Goal: Task Accomplishment & Management: Complete application form

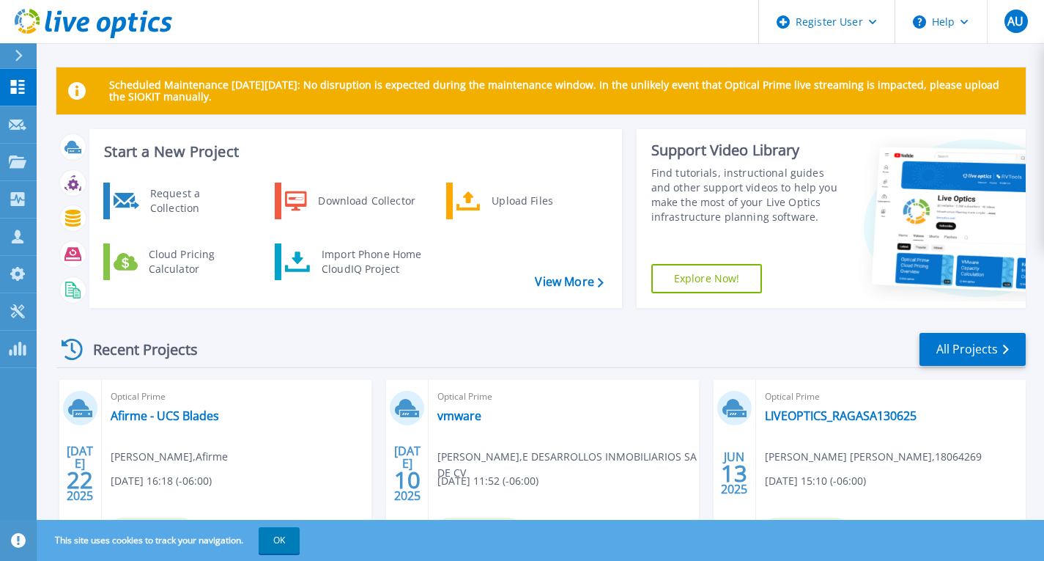
click at [85, 133] on p "Request Capture" at bounding box center [79, 125] width 83 height 38
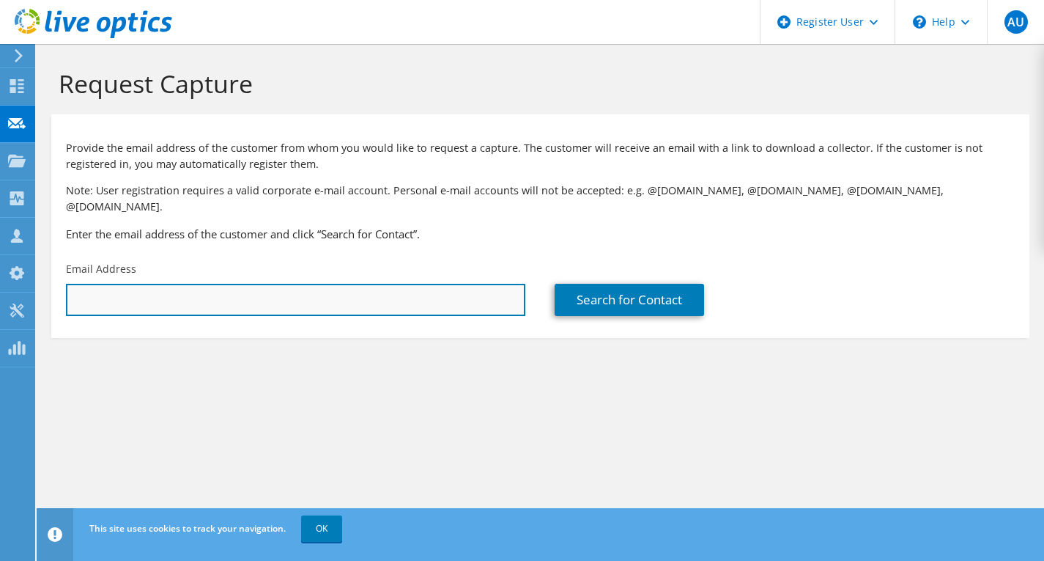
click at [467, 284] on input "text" at bounding box center [295, 300] width 459 height 32
paste input "manuel.ponce@anuies.mx"
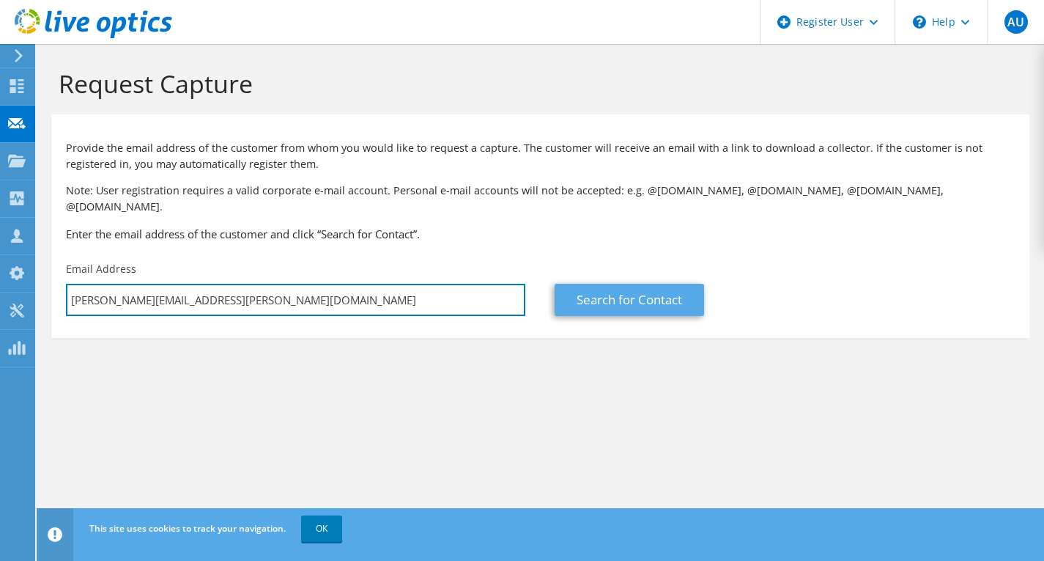
type input "manuel.ponce@anuies.mx"
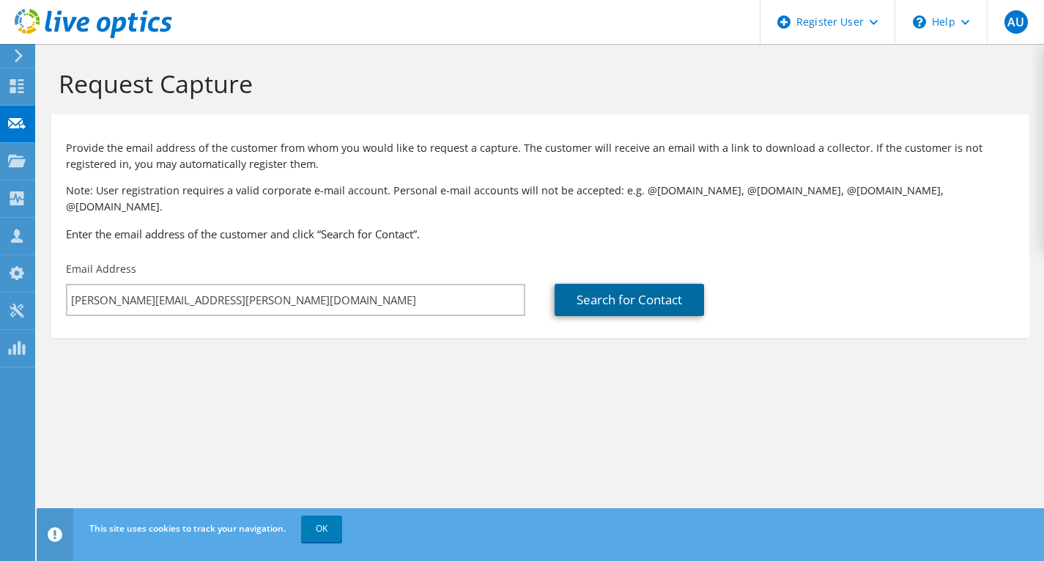
click at [668, 296] on link "Search for Contact" at bounding box center [629, 300] width 149 height 32
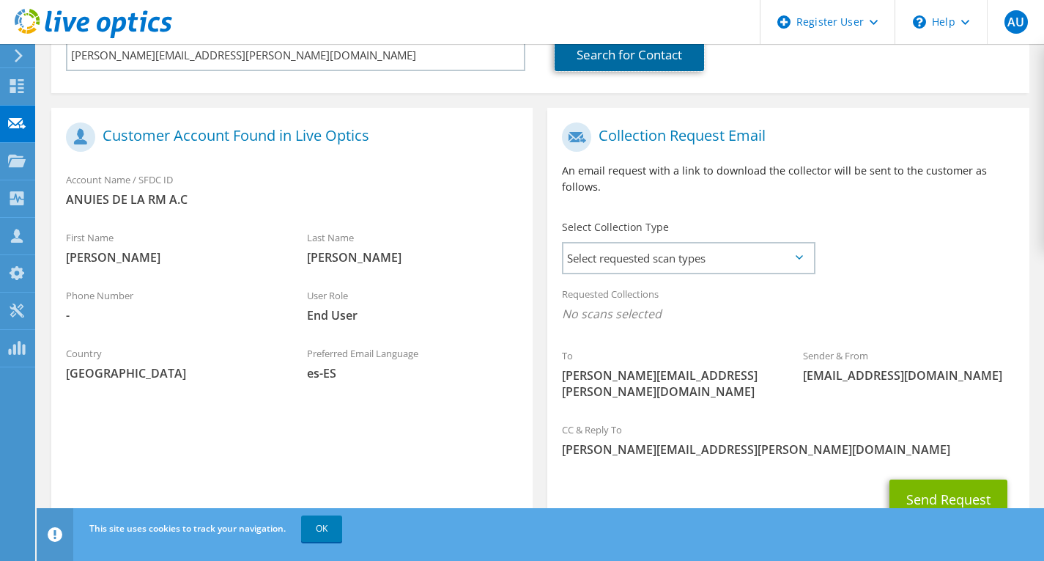
scroll to position [268, 0]
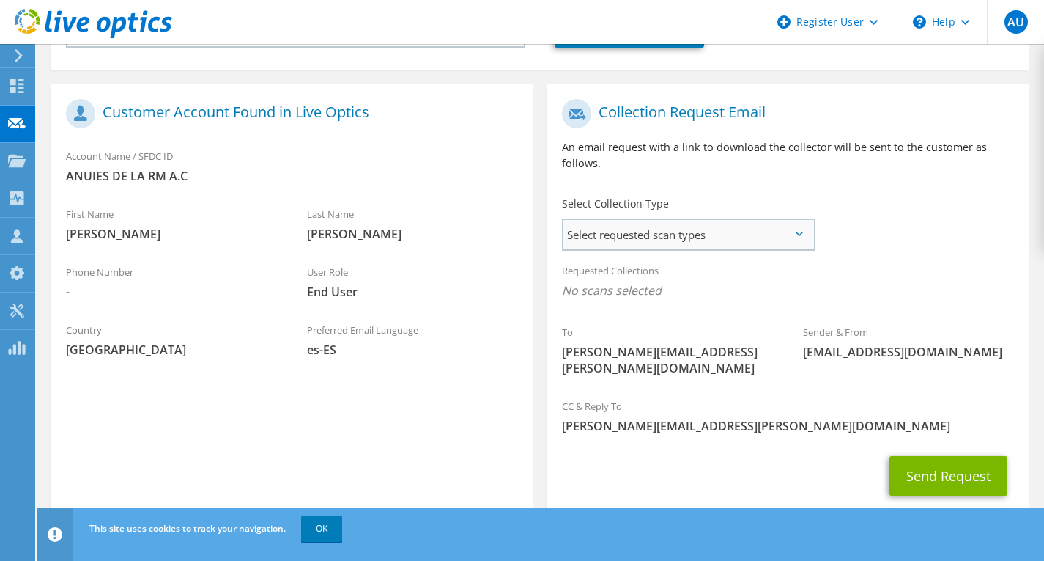
click at [697, 220] on span "Select requested scan types" at bounding box center [688, 234] width 249 height 29
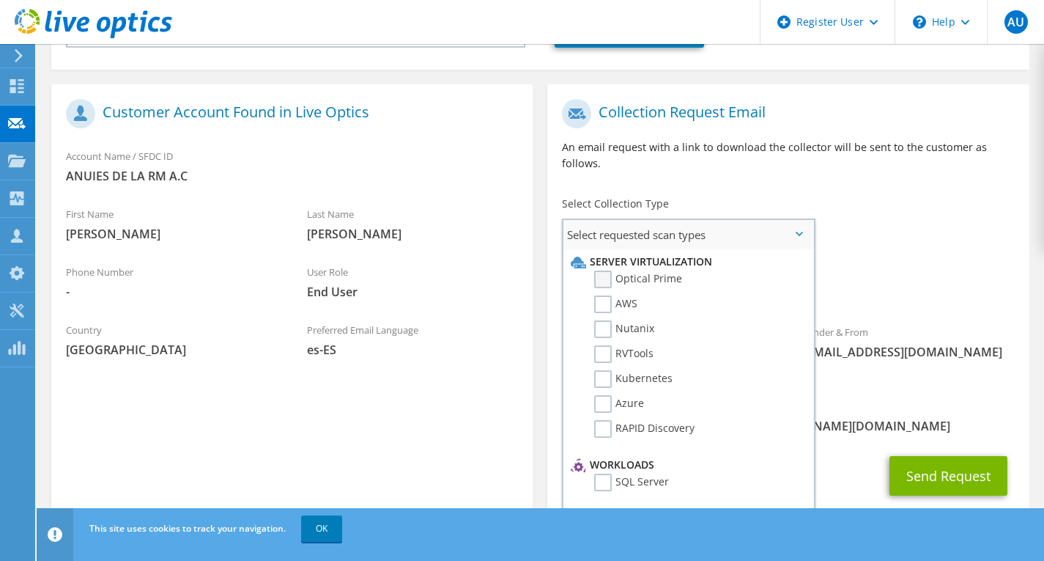
click at [673, 270] on label "Optical Prime" at bounding box center [638, 279] width 88 height 18
click at [0, 0] on input "Optical Prime" at bounding box center [0, 0] width 0 height 0
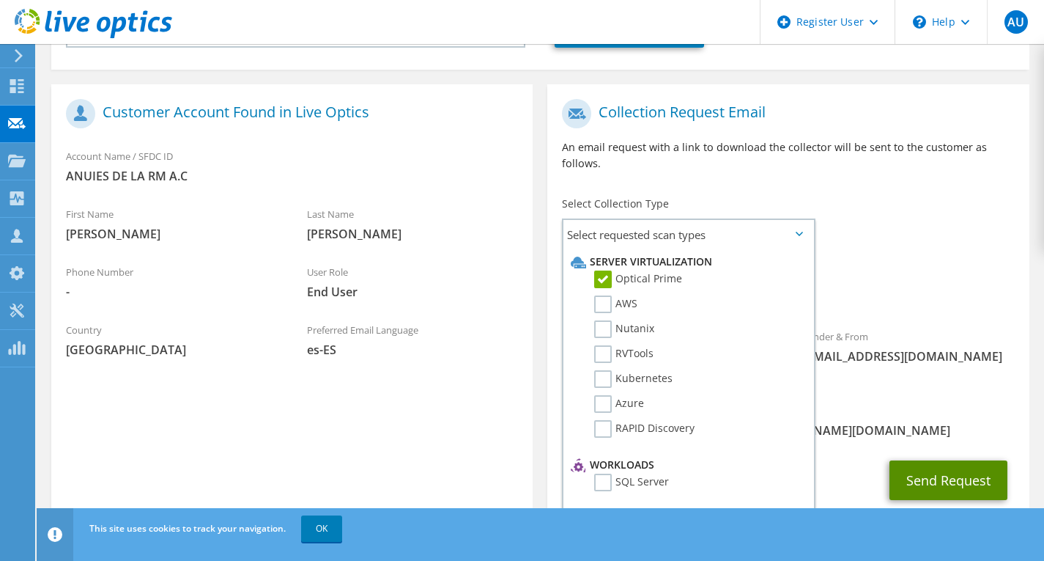
click at [942, 460] on button "Send Request" at bounding box center [949, 480] width 118 height 40
